Goal: Information Seeking & Learning: Learn about a topic

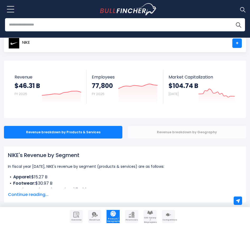
click at [153, 136] on div "Revenue breakdown by Geography" at bounding box center [186, 132] width 118 height 13
click at [185, 138] on div "Revenue breakdown by Geography" at bounding box center [186, 132] width 118 height 13
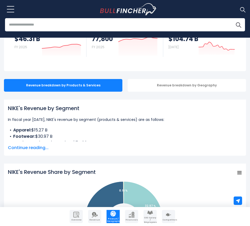
scroll to position [53, 0]
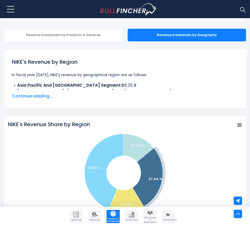
scroll to position [53, 0]
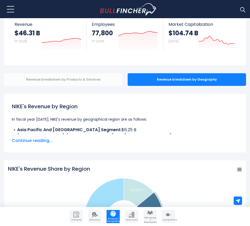
click at [76, 78] on div "Revenue breakdown by Products & Services" at bounding box center [63, 79] width 118 height 13
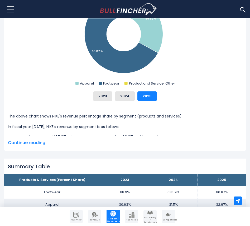
scroll to position [237, 0]
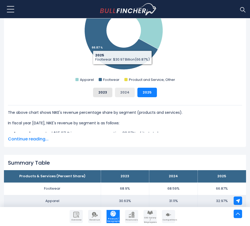
click at [130, 94] on button "2024" at bounding box center [125, 92] width 20 height 9
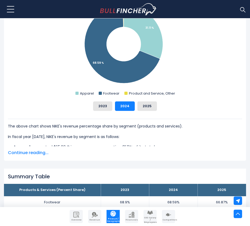
scroll to position [211, 0]
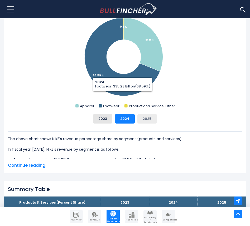
click at [152, 118] on button "2025" at bounding box center [146, 118] width 19 height 9
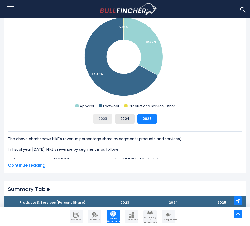
click at [99, 114] on button "2023" at bounding box center [102, 118] width 19 height 9
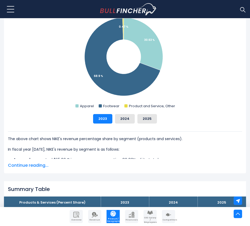
click at [115, 122] on div "2023 2024 2025" at bounding box center [125, 118] width 234 height 9
click at [122, 120] on button "2024" at bounding box center [125, 118] width 20 height 9
click at [148, 121] on button "2025" at bounding box center [146, 118] width 19 height 9
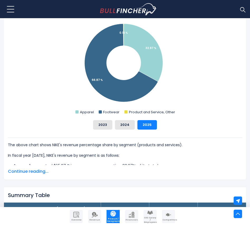
scroll to position [184, 0]
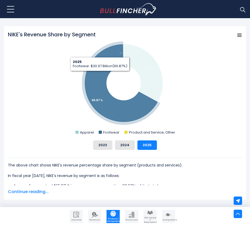
drag, startPoint x: 103, startPoint y: 58, endPoint x: 91, endPoint y: 109, distance: 52.4
click at [91, 109] on g "NIKE's Revenue Share by Segment" at bounding box center [122, 82] width 81 height 83
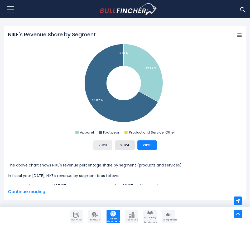
click at [108, 145] on button "2023" at bounding box center [102, 144] width 19 height 9
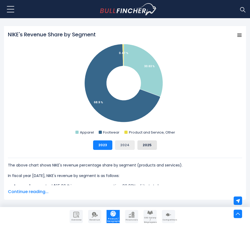
click at [123, 148] on button "2024" at bounding box center [125, 144] width 20 height 9
click at [143, 143] on button "2025" at bounding box center [146, 144] width 19 height 9
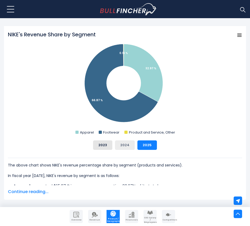
drag, startPoint x: 122, startPoint y: 145, endPoint x: 119, endPoint y: 143, distance: 3.1
click at [121, 144] on button "2024" at bounding box center [125, 144] width 20 height 9
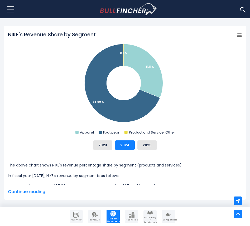
click at [115, 143] on div "2023 2024 2025" at bounding box center [125, 144] width 234 height 9
click at [106, 142] on button "2023" at bounding box center [102, 144] width 19 height 9
click at [115, 140] on div "2023 2024 2025" at bounding box center [125, 144] width 234 height 9
click at [123, 141] on button "2024" at bounding box center [125, 144] width 20 height 9
click at [138, 143] on button "2025" at bounding box center [146, 144] width 19 height 9
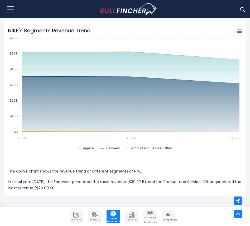
scroll to position [447, 0]
